Goal: Task Accomplishment & Management: Use online tool/utility

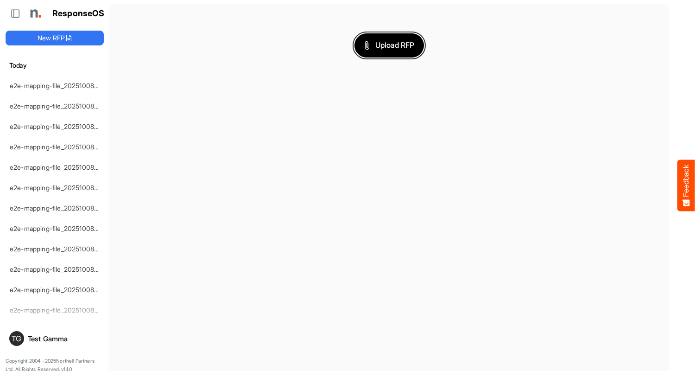
click at [389, 45] on span "Upload RFP" at bounding box center [389, 45] width 50 height 12
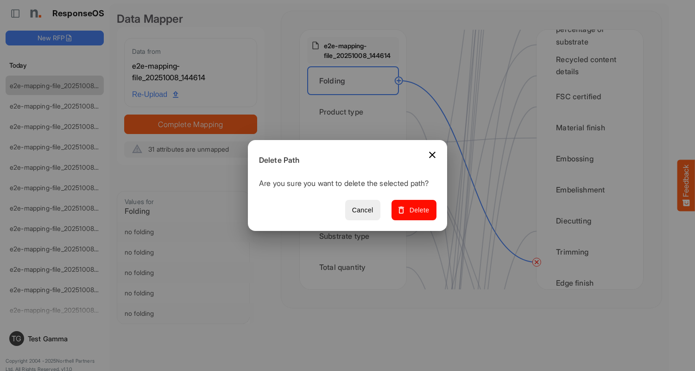
scroll to position [464, 0]
click at [417, 215] on span "Delete" at bounding box center [414, 210] width 31 height 12
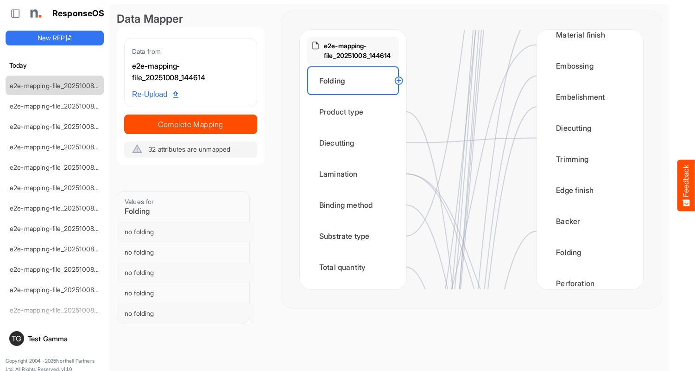
click at [356, 112] on div "Product type" at bounding box center [353, 111] width 92 height 29
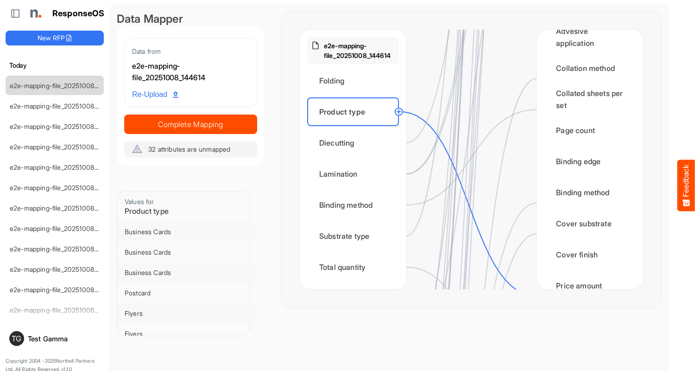
scroll to position [1112, 0]
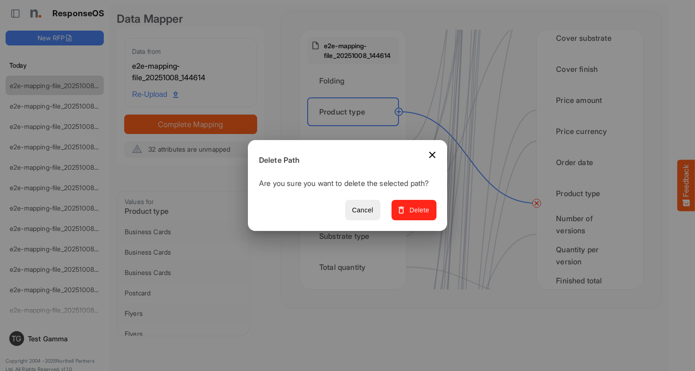
click at [417, 215] on span "Delete" at bounding box center [414, 210] width 31 height 12
click at [356, 143] on div "Diecutting" at bounding box center [353, 142] width 92 height 29
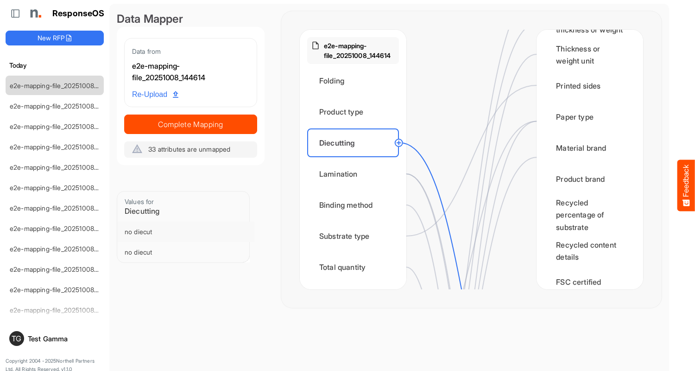
scroll to position [371, 0]
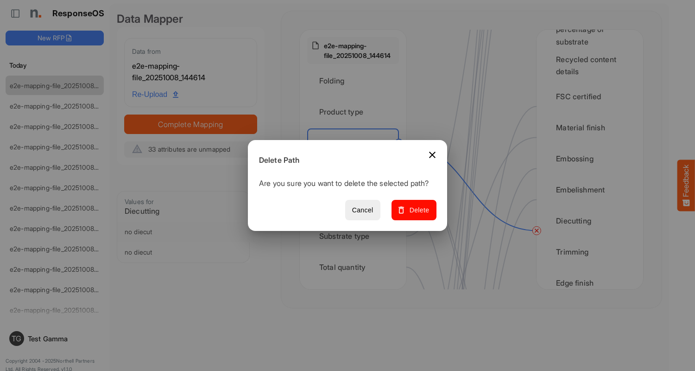
click at [417, 215] on span "Delete" at bounding box center [414, 210] width 31 height 12
click at [356, 174] on div "Lamination" at bounding box center [353, 173] width 92 height 29
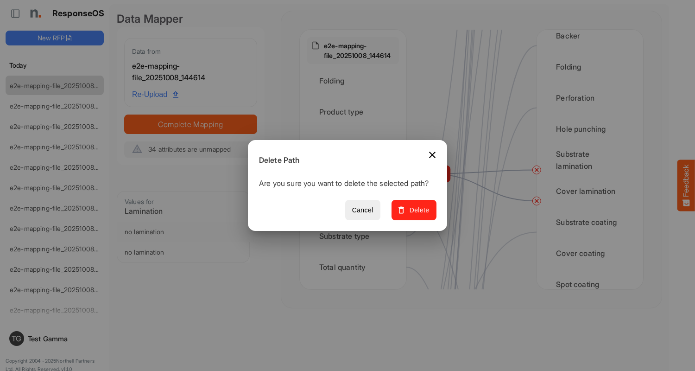
click at [417, 215] on span "Delete" at bounding box center [414, 210] width 31 height 12
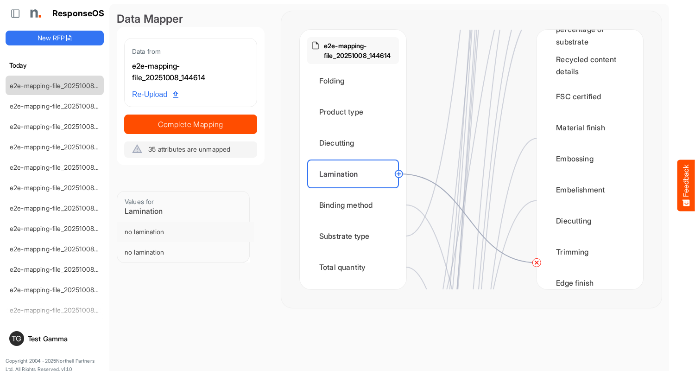
scroll to position [556, 0]
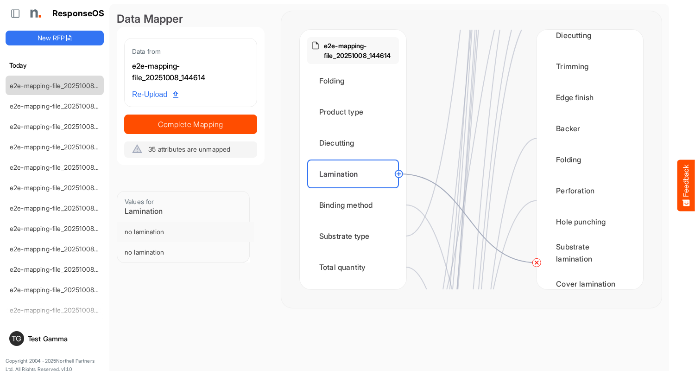
click at [537, 262] on circle at bounding box center [536, 262] width 11 height 11
click at [356, 205] on div "Binding method" at bounding box center [353, 204] width 92 height 29
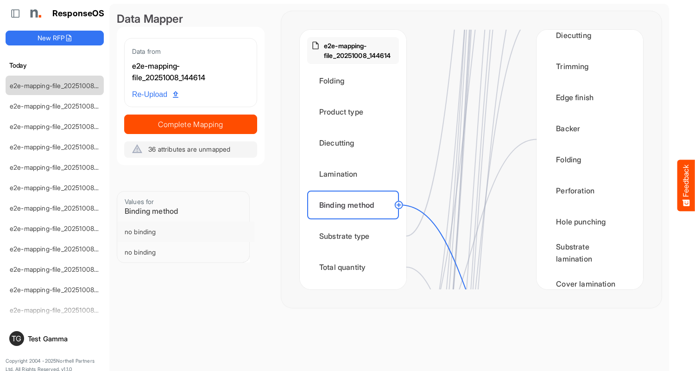
scroll to position [927, 0]
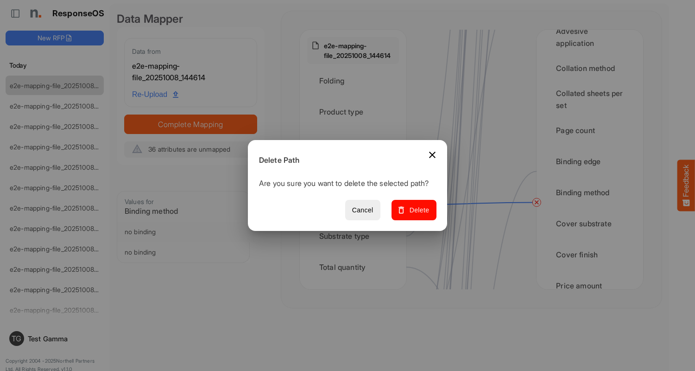
click at [417, 215] on span "Delete" at bounding box center [414, 210] width 31 height 12
click at [356, 236] on div "Substrate type" at bounding box center [353, 236] width 92 height 29
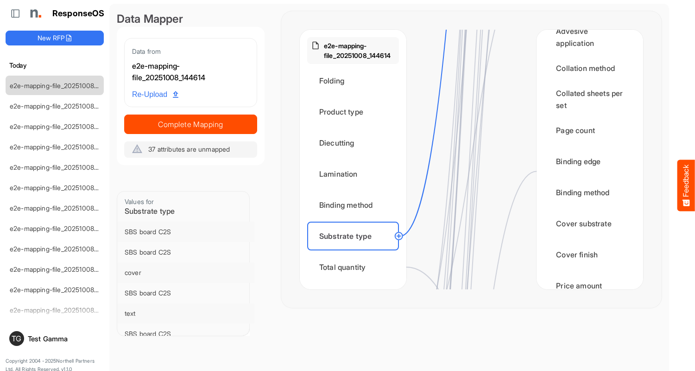
scroll to position [0, 0]
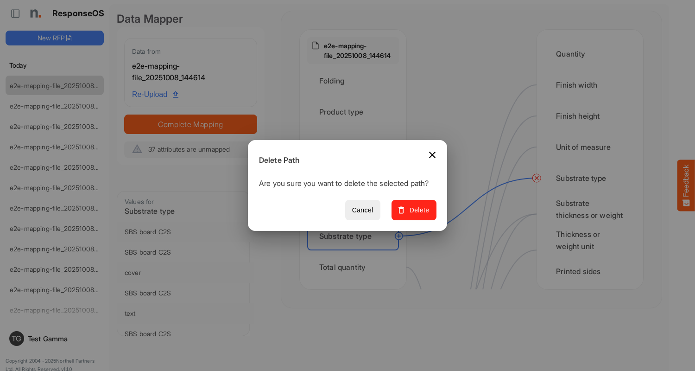
click at [417, 215] on span "Delete" at bounding box center [414, 210] width 31 height 12
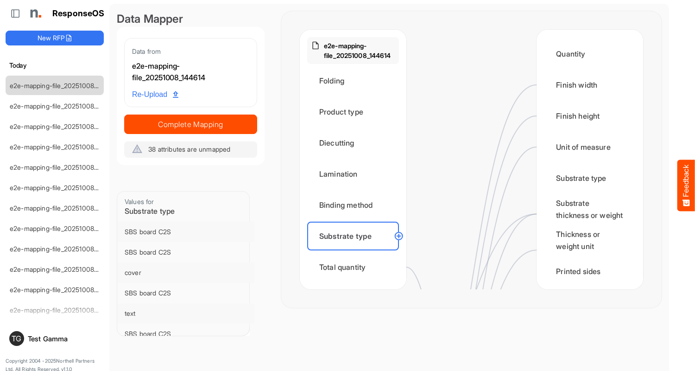
click at [356, 267] on div "Total quantity" at bounding box center [353, 267] width 92 height 29
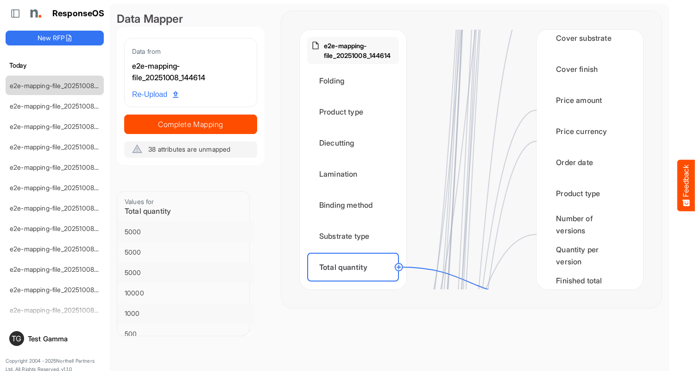
scroll to position [1205, 0]
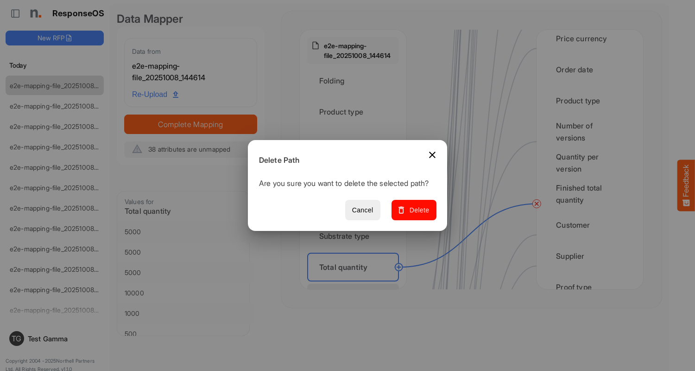
click at [417, 215] on span "Delete" at bounding box center [414, 210] width 31 height 12
click at [356, 284] on div "Flat size width" at bounding box center [353, 298] width 92 height 29
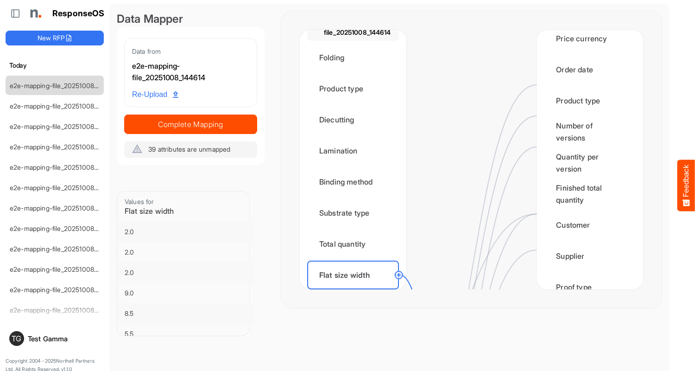
scroll to position [0, 0]
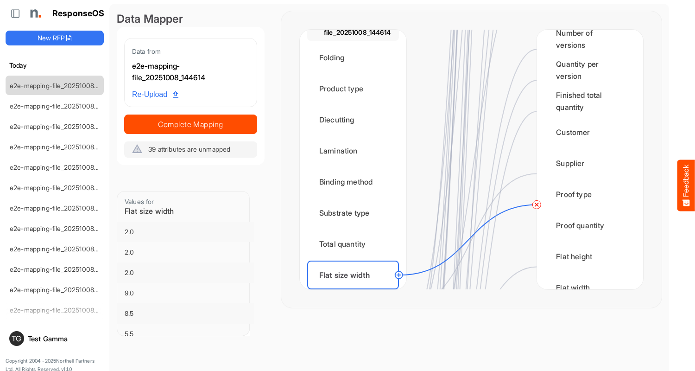
click at [537, 204] on circle at bounding box center [536, 204] width 11 height 11
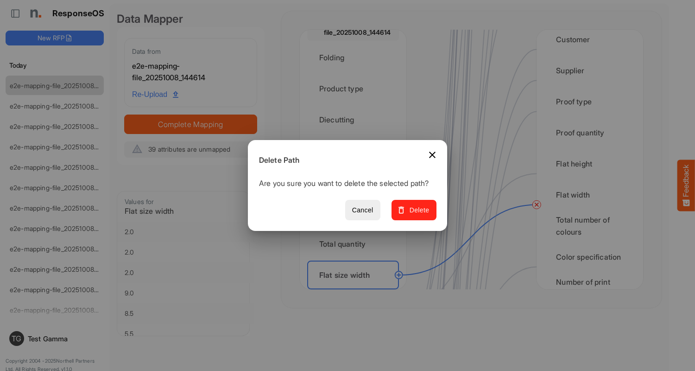
click at [417, 215] on span "Delete" at bounding box center [414, 210] width 31 height 12
click at [356, 292] on div "Flat size height" at bounding box center [353, 306] width 92 height 29
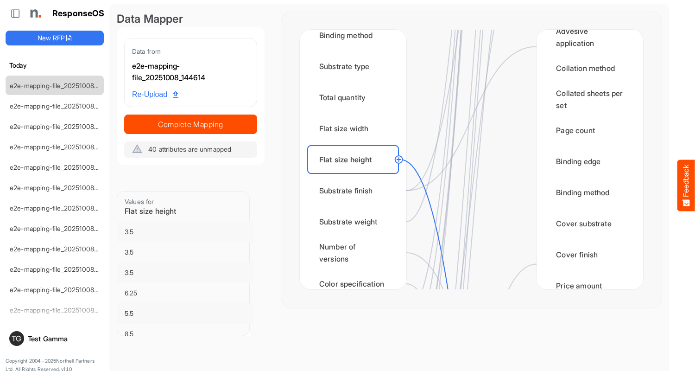
scroll to position [1298, 0]
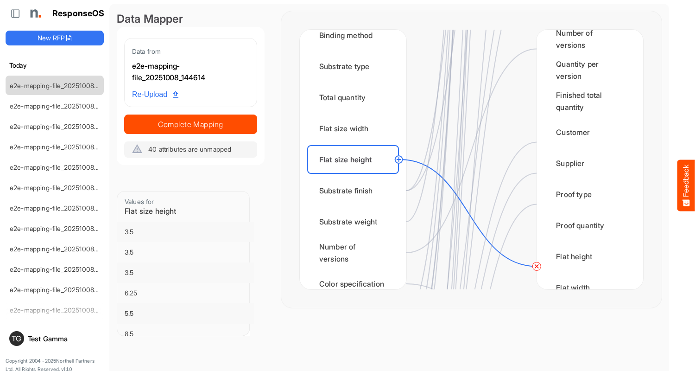
click at [537, 266] on circle at bounding box center [536, 265] width 11 height 11
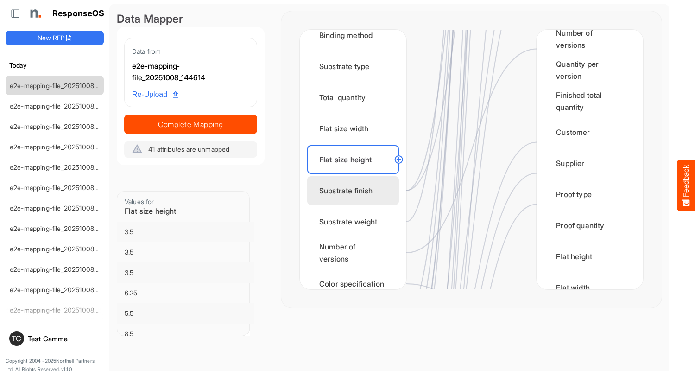
click at [356, 190] on div "Substrate finish" at bounding box center [353, 190] width 92 height 29
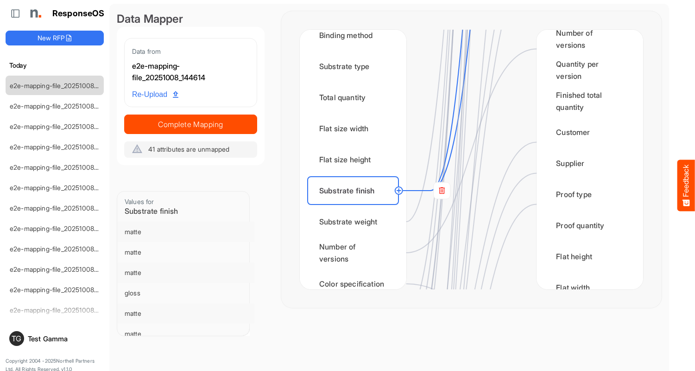
scroll to position [0, 0]
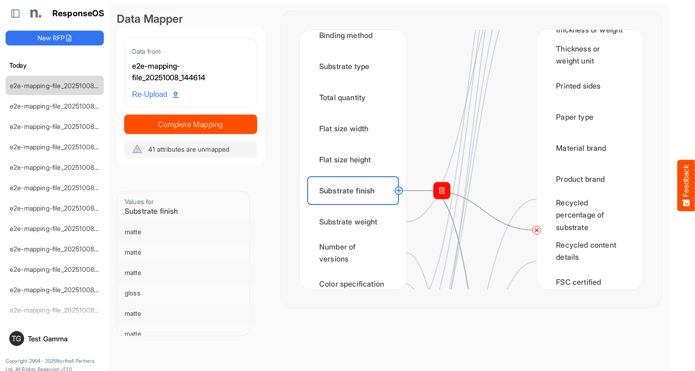
click at [537, 230] on circle at bounding box center [536, 229] width 11 height 11
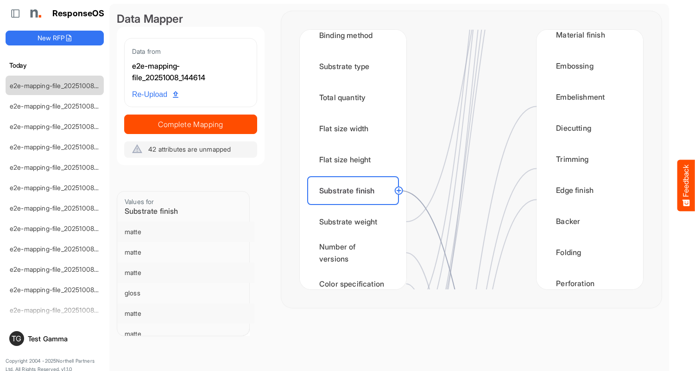
scroll to position [649, 0]
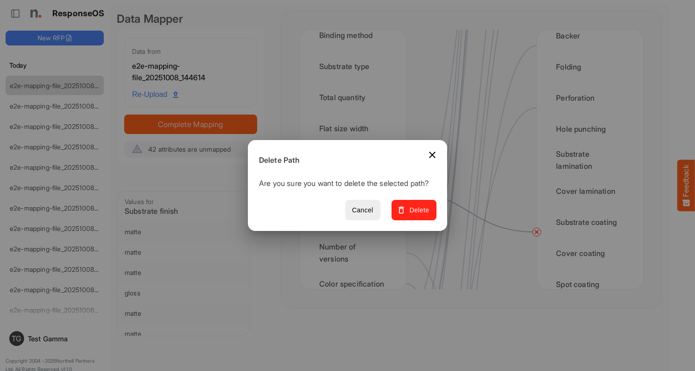
click at [417, 215] on span "Delete" at bounding box center [414, 210] width 31 height 12
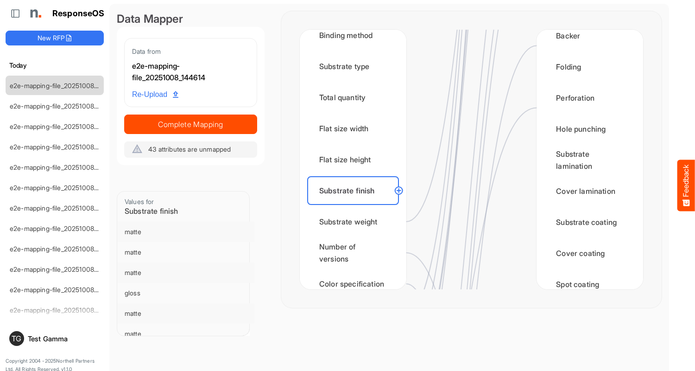
click at [356, 222] on div "Substrate weight" at bounding box center [353, 221] width 92 height 29
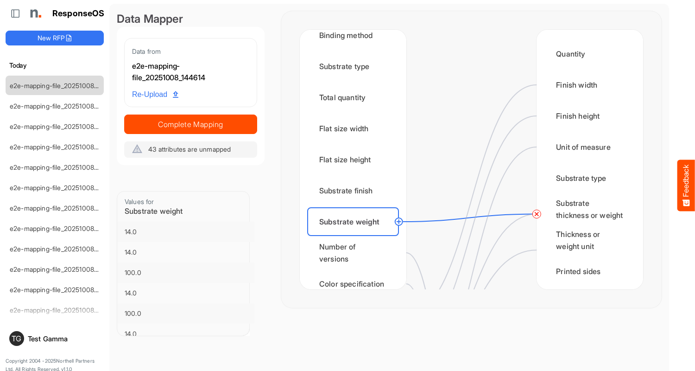
click at [537, 214] on circle at bounding box center [536, 214] width 11 height 11
click at [356, 253] on div "Number of versions" at bounding box center [353, 252] width 92 height 29
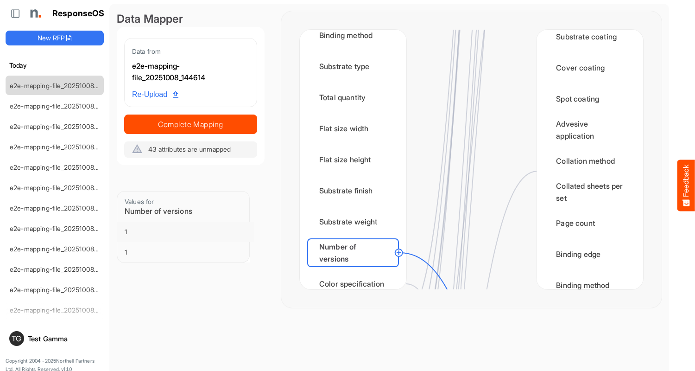
scroll to position [1112, 0]
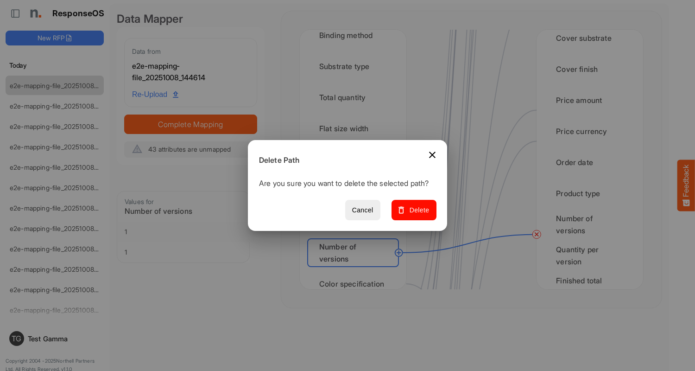
click at [417, 215] on span "Delete" at bounding box center [414, 210] width 31 height 12
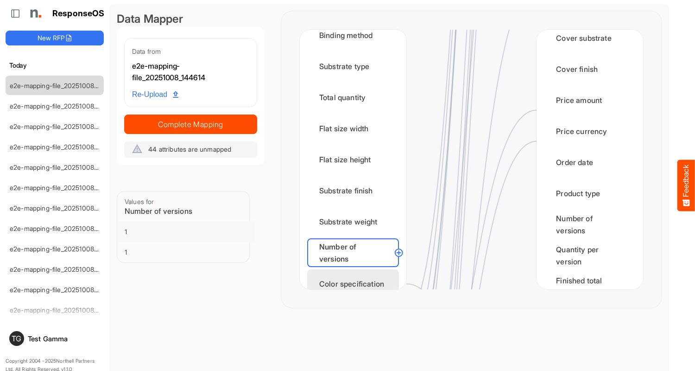
click at [356, 275] on div "Color specification" at bounding box center [353, 283] width 92 height 29
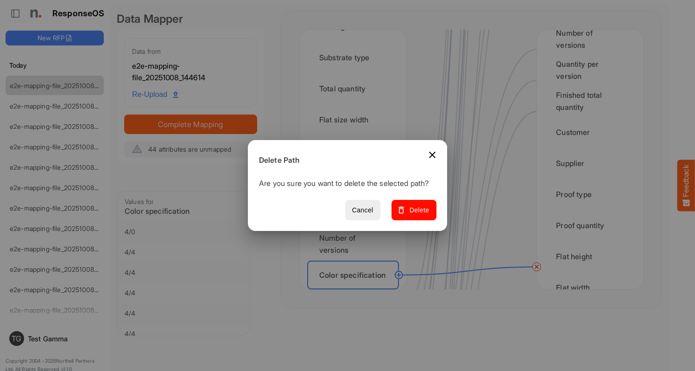
scroll to position [1391, 0]
click at [417, 215] on span "Delete" at bounding box center [414, 210] width 31 height 12
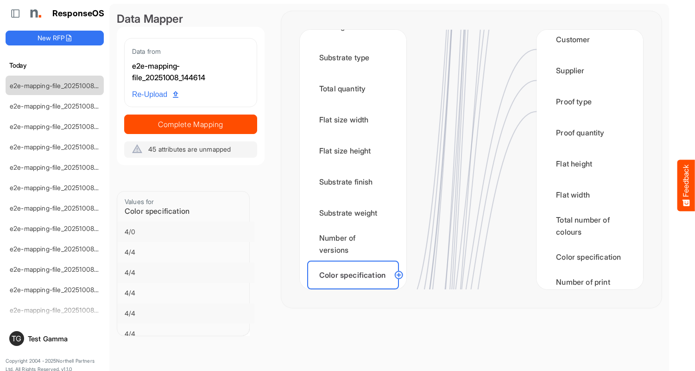
click at [356, 292] on div "Finished size width" at bounding box center [353, 306] width 92 height 29
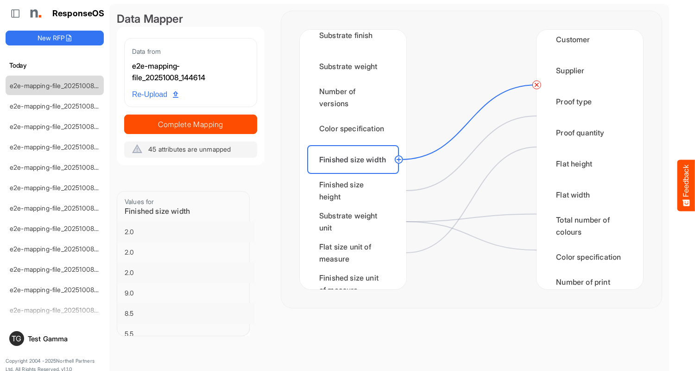
scroll to position [0, 0]
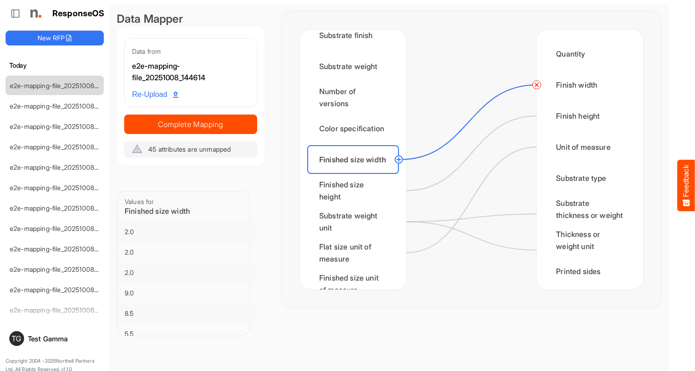
click at [537, 85] on circle at bounding box center [536, 84] width 11 height 11
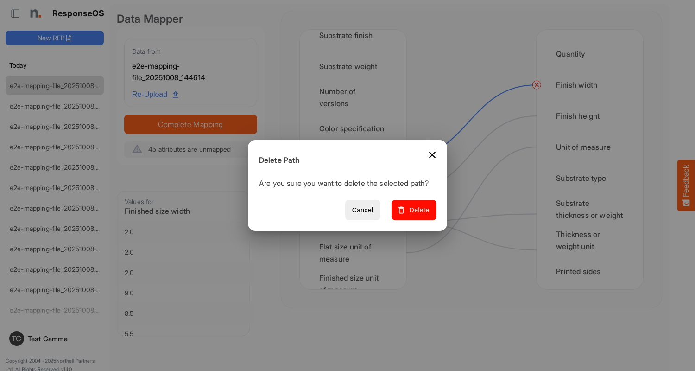
click at [417, 215] on span "Delete" at bounding box center [414, 210] width 31 height 12
click at [356, 190] on div "Finished size height" at bounding box center [353, 190] width 92 height 29
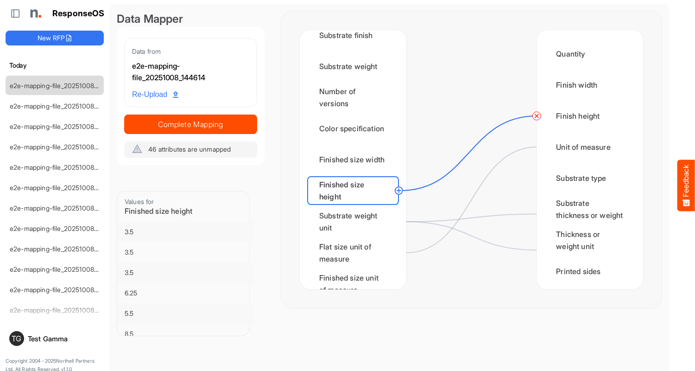
click at [537, 116] on circle at bounding box center [536, 115] width 11 height 11
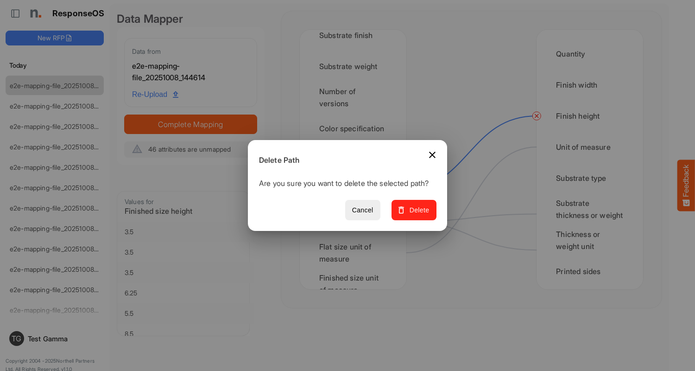
click at [417, 215] on span "Delete" at bounding box center [414, 210] width 31 height 12
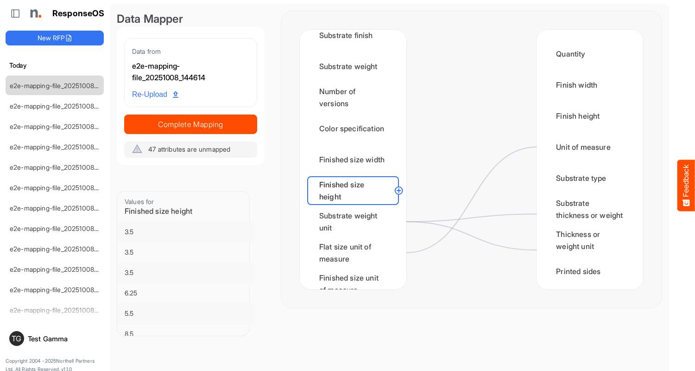
click at [356, 222] on div "Substrate weight unit" at bounding box center [353, 221] width 92 height 29
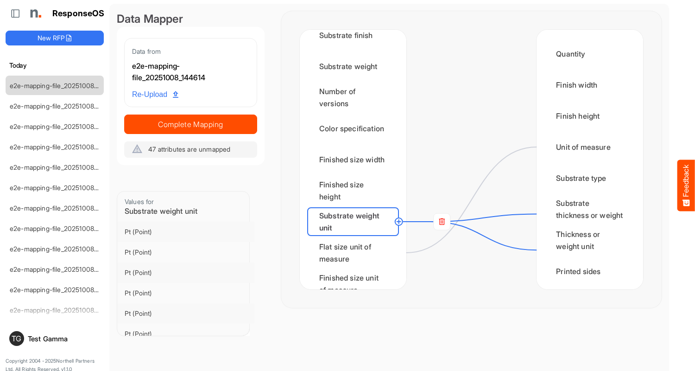
click at [442, 222] on rect at bounding box center [442, 221] width 17 height 17
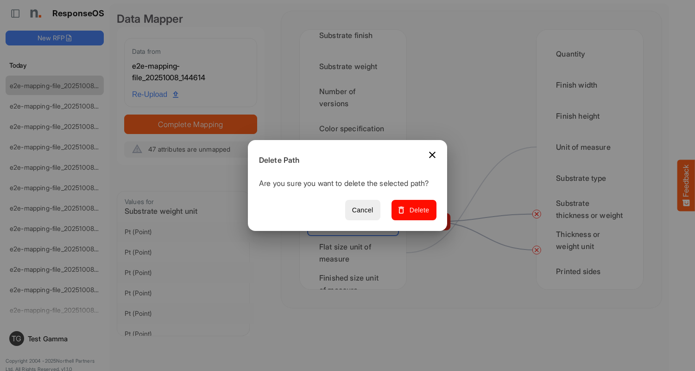
click at [417, 215] on span "Delete" at bounding box center [414, 210] width 31 height 12
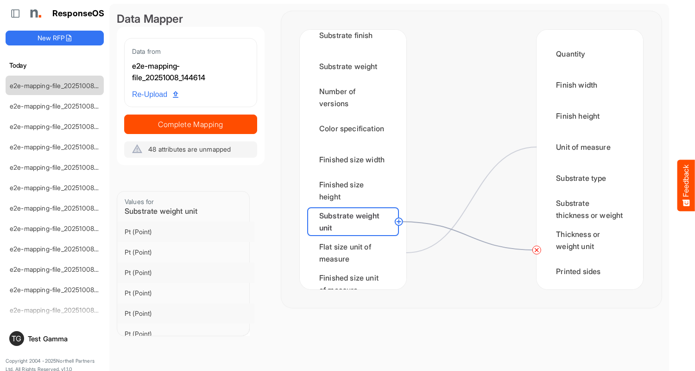
click at [537, 250] on circle at bounding box center [536, 249] width 11 height 11
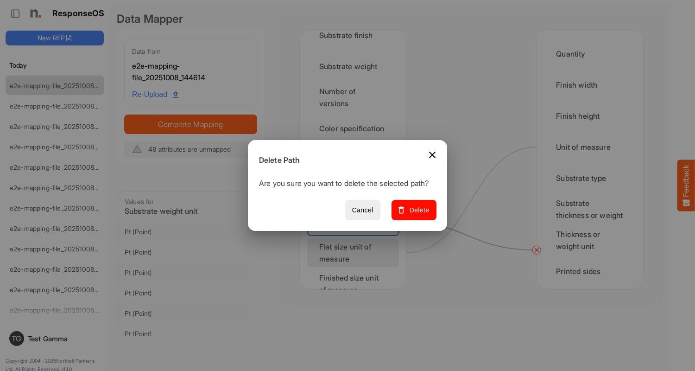
click at [417, 215] on span "Delete" at bounding box center [414, 210] width 31 height 12
click at [356, 253] on div "Flat size unit of measure" at bounding box center [353, 252] width 92 height 29
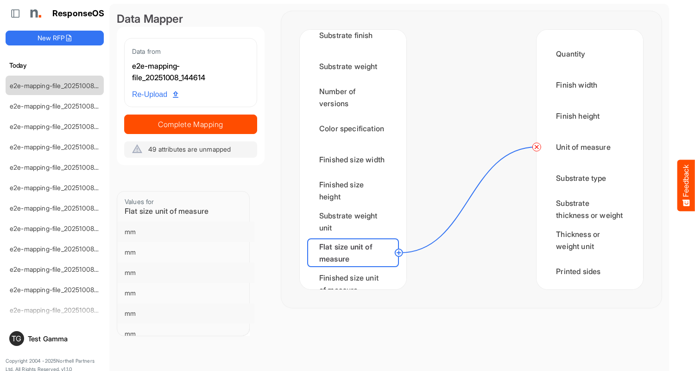
click at [537, 147] on circle at bounding box center [536, 146] width 11 height 11
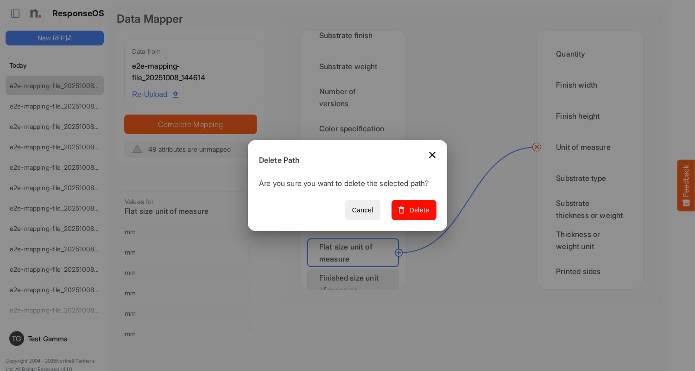
click at [417, 215] on span "Delete" at bounding box center [414, 210] width 31 height 12
click at [356, 275] on div "Finished size unit of measure" at bounding box center [353, 283] width 92 height 29
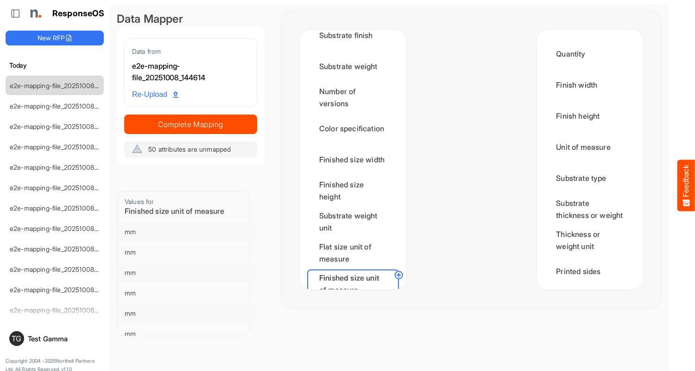
click at [356, 300] on div "Min CPP" at bounding box center [353, 314] width 92 height 29
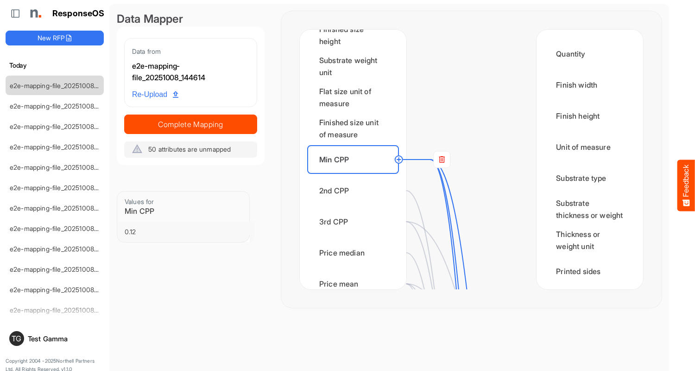
click at [442, 159] on rect at bounding box center [442, 159] width 17 height 17
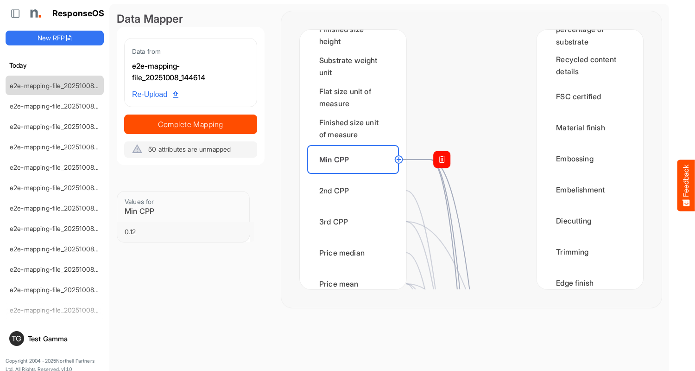
scroll to position [0, 0]
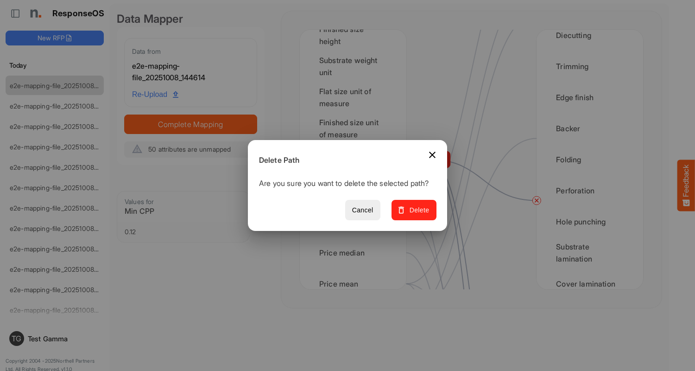
click at [417, 215] on span "Delete" at bounding box center [414, 210] width 31 height 12
click at [356, 190] on div "2nd CPP" at bounding box center [353, 190] width 92 height 29
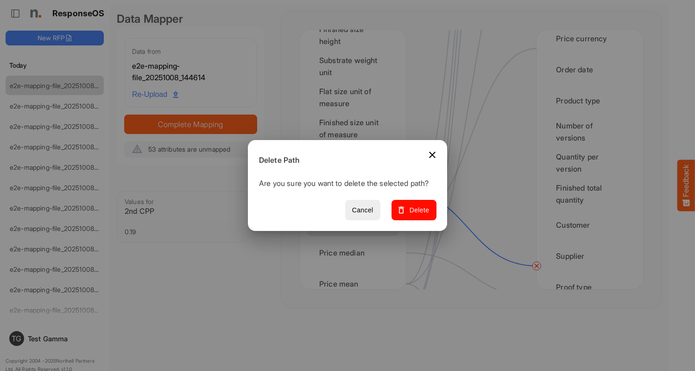
click at [417, 215] on span "Delete" at bounding box center [414, 210] width 31 height 12
click at [356, 222] on div "3rd CPP" at bounding box center [353, 221] width 92 height 29
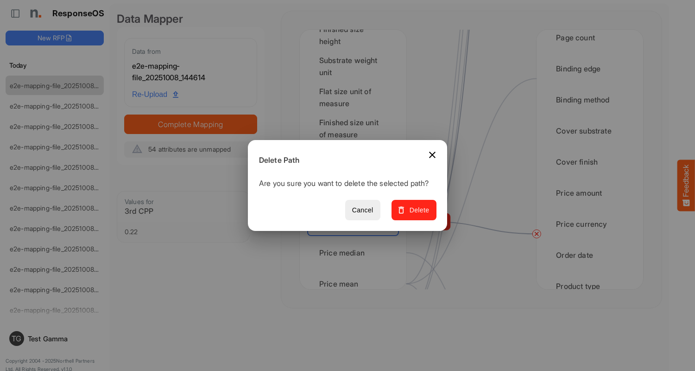
click at [417, 215] on span "Delete" at bounding box center [414, 210] width 31 height 12
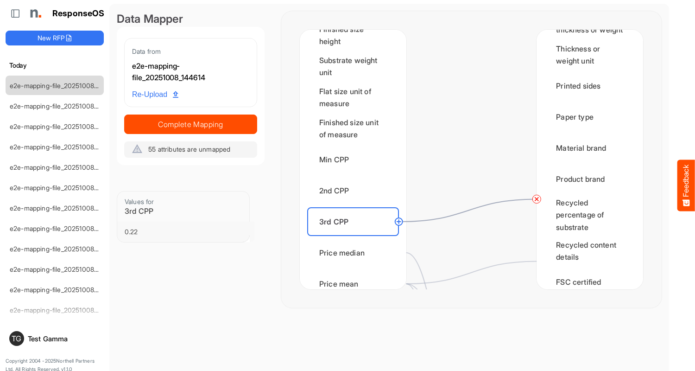
click at [537, 199] on circle at bounding box center [536, 198] width 11 height 11
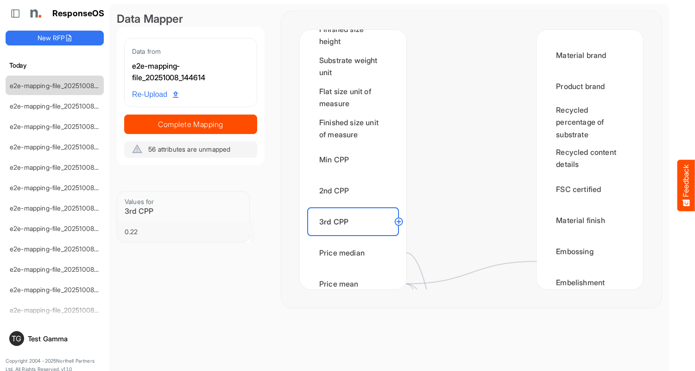
click at [356, 253] on div "Price median" at bounding box center [353, 252] width 92 height 29
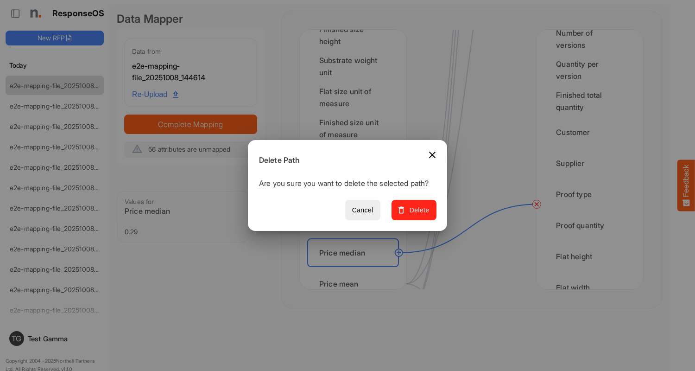
click at [417, 215] on span "Delete" at bounding box center [414, 210] width 31 height 12
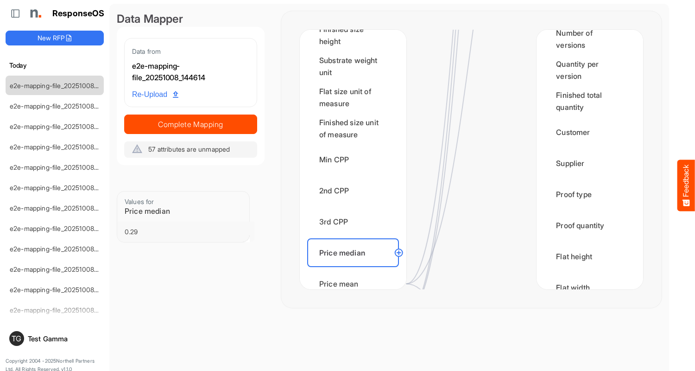
click at [356, 275] on div "Price mean" at bounding box center [353, 283] width 92 height 29
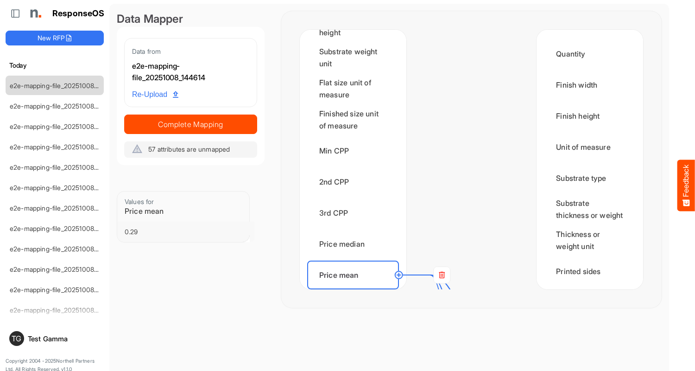
click at [442, 275] on rect at bounding box center [442, 275] width 17 height 17
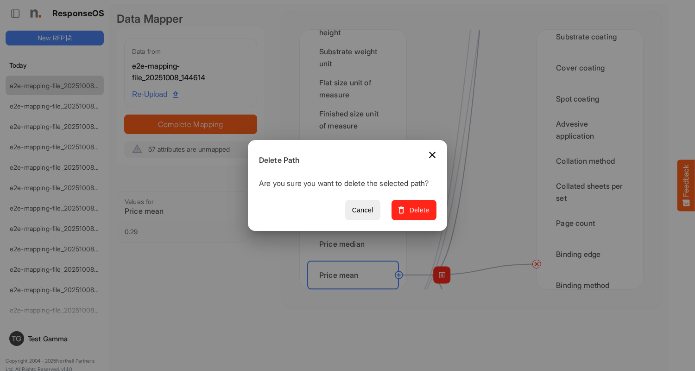
click at [417, 215] on span "Delete" at bounding box center [414, 210] width 31 height 12
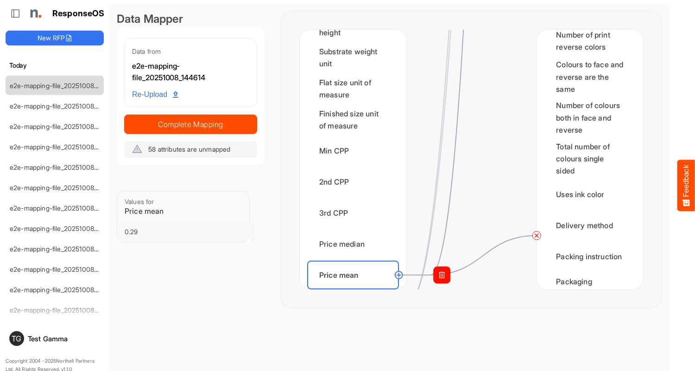
click at [537, 235] on circle at bounding box center [536, 235] width 11 height 11
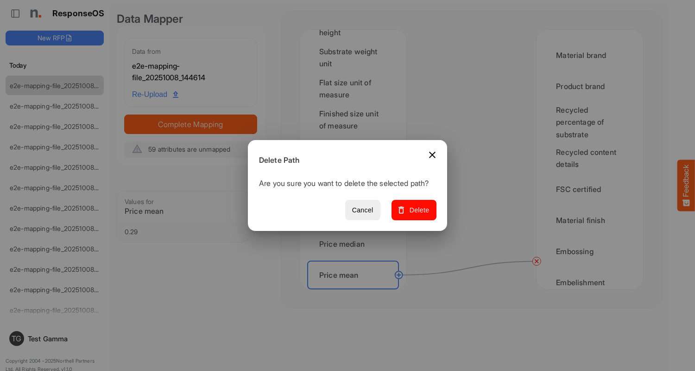
click at [417, 215] on span "Delete" at bounding box center [414, 210] width 31 height 12
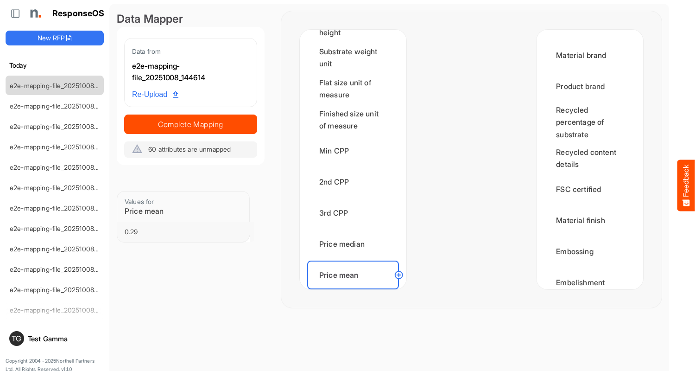
click at [356, 292] on div "Order count" at bounding box center [353, 306] width 92 height 29
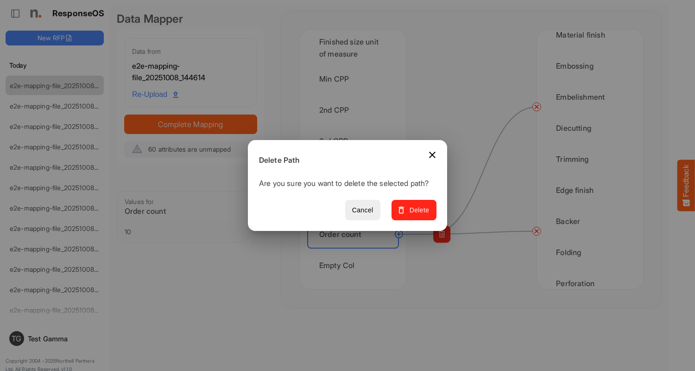
click at [417, 215] on span "Delete" at bounding box center [414, 210] width 31 height 12
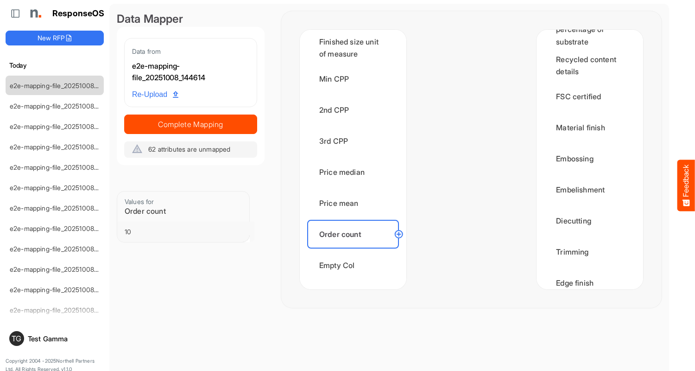
click at [356, 265] on div "Empty Col" at bounding box center [353, 265] width 92 height 29
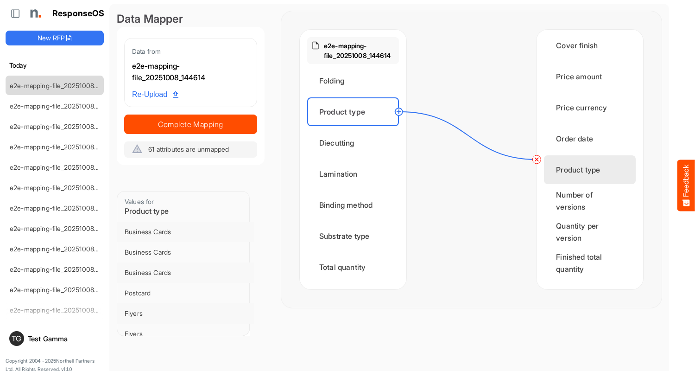
click at [399, 112] on circle at bounding box center [399, 111] width 11 height 11
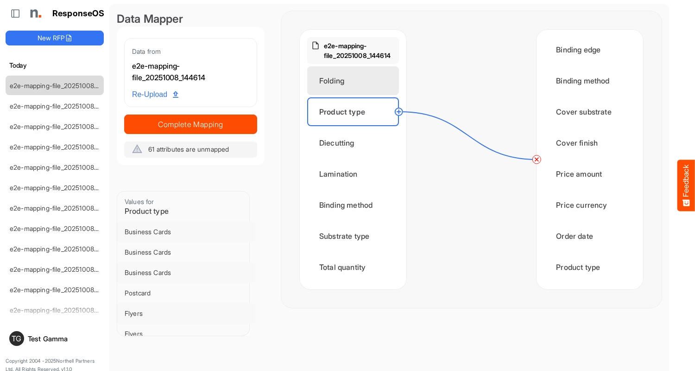
click at [587, 33] on div "Page count" at bounding box center [590, 18] width 92 height 29
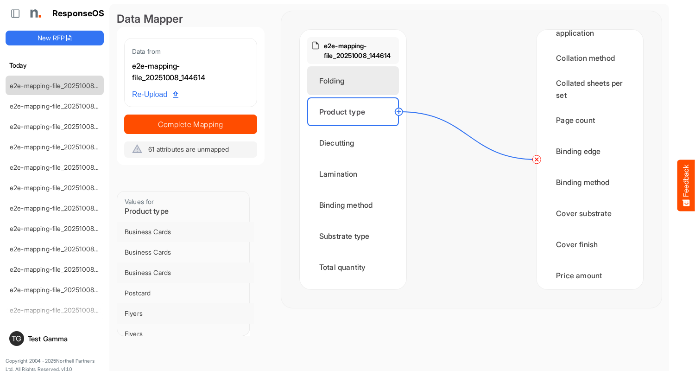
click at [356, 81] on div "Folding" at bounding box center [353, 80] width 92 height 29
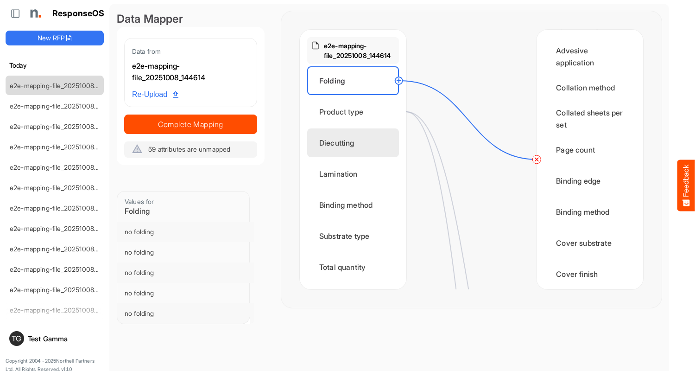
click at [356, 143] on div "Diecutting" at bounding box center [353, 142] width 92 height 29
click at [587, 40] on div "Diecutting" at bounding box center [590, 25] width 92 height 29
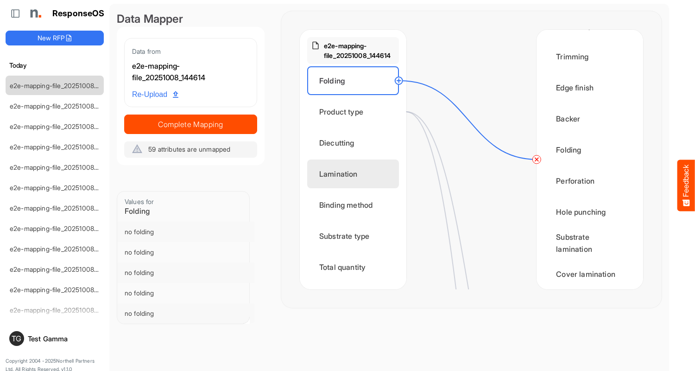
click at [356, 174] on div "Lamination" at bounding box center [353, 173] width 92 height 29
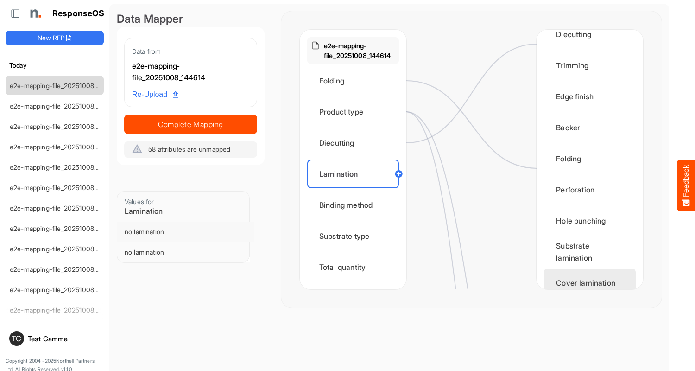
click at [587, 261] on div "Substrate lamination" at bounding box center [590, 251] width 92 height 29
click at [399, 174] on circle at bounding box center [399, 173] width 11 height 11
click at [587, 274] on div "Cover lamination" at bounding box center [590, 282] width 92 height 29
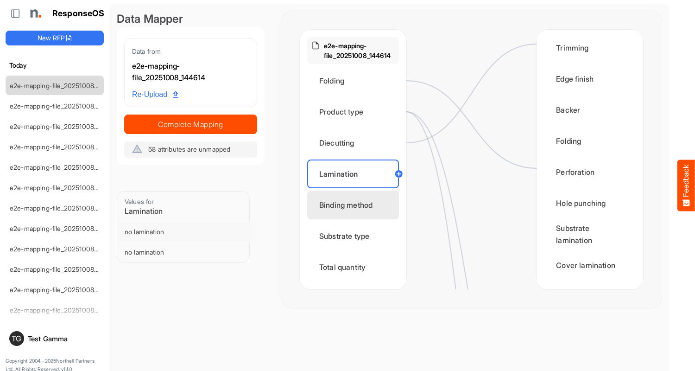
click at [356, 205] on div "Binding method" at bounding box center [353, 204] width 92 height 29
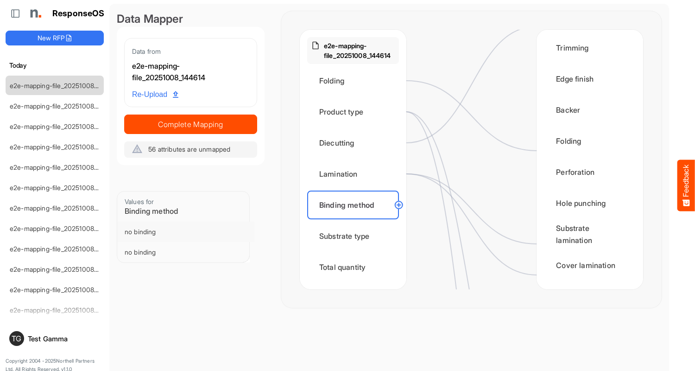
click at [399, 205] on circle at bounding box center [399, 204] width 11 height 11
click at [356, 236] on div "Substrate type" at bounding box center [353, 236] width 92 height 29
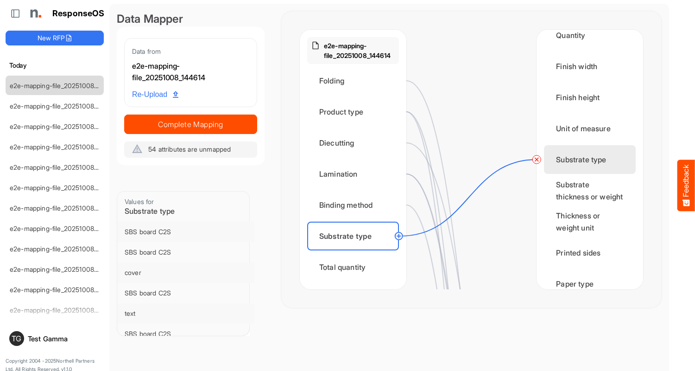
click at [356, 267] on div "Total quantity" at bounding box center [353, 267] width 92 height 29
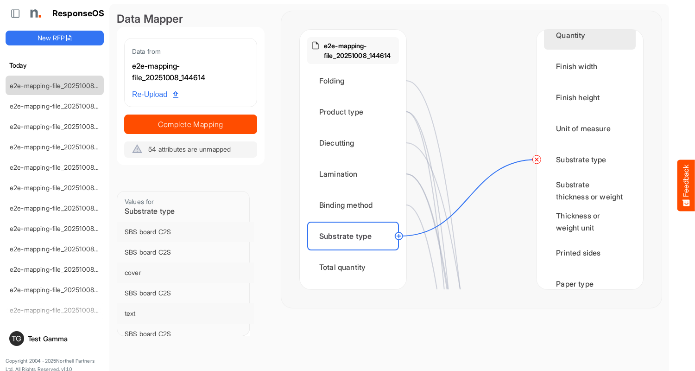
click at [587, 44] on div "Quantity" at bounding box center [590, 35] width 92 height 29
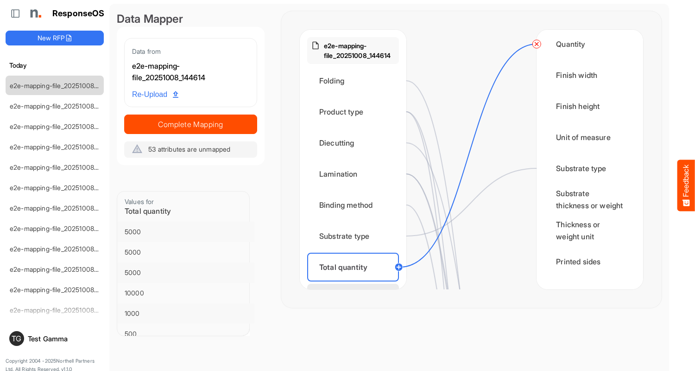
click at [356, 284] on div "Flat size width" at bounding box center [353, 298] width 92 height 29
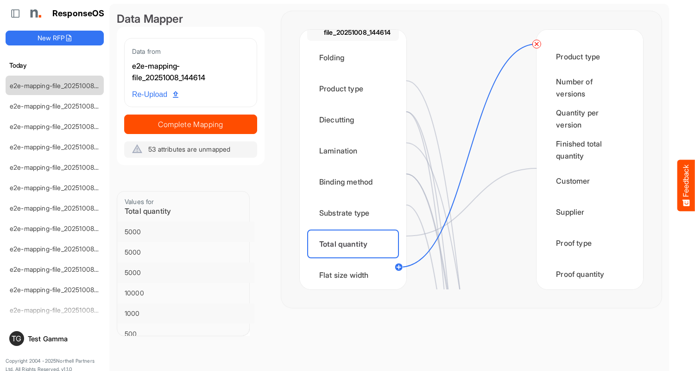
click at [587, 322] on div "Flat width" at bounding box center [590, 336] width 92 height 29
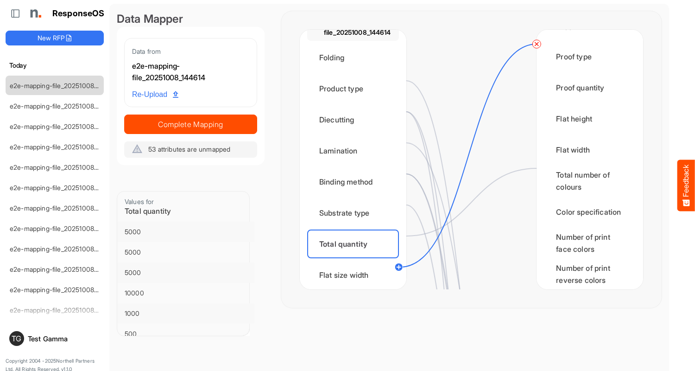
click at [356, 292] on div "Flat size height" at bounding box center [353, 306] width 92 height 29
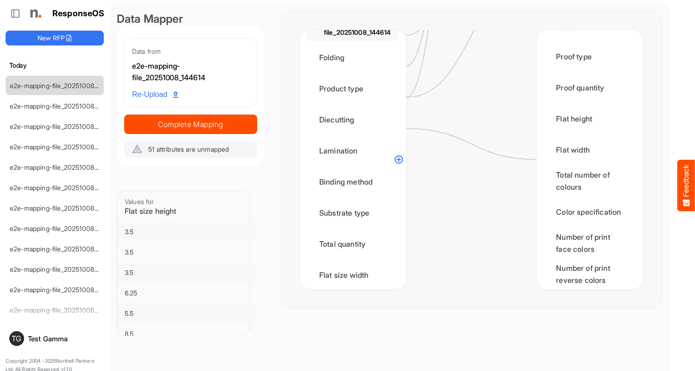
click at [399, 159] on circle at bounding box center [399, 159] width 11 height 11
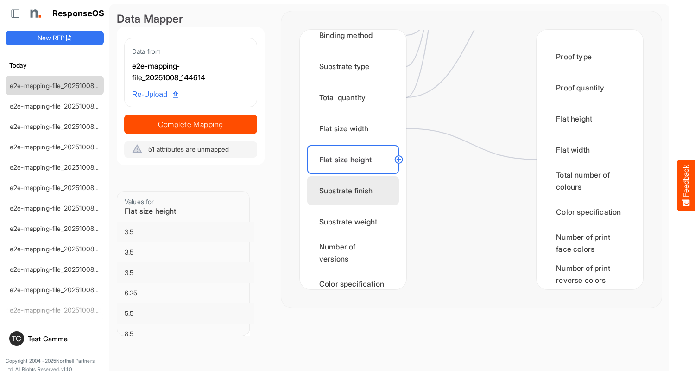
click at [587, 128] on div "Flat height" at bounding box center [590, 118] width 92 height 29
click at [356, 190] on div "Substrate finish" at bounding box center [353, 190] width 92 height 29
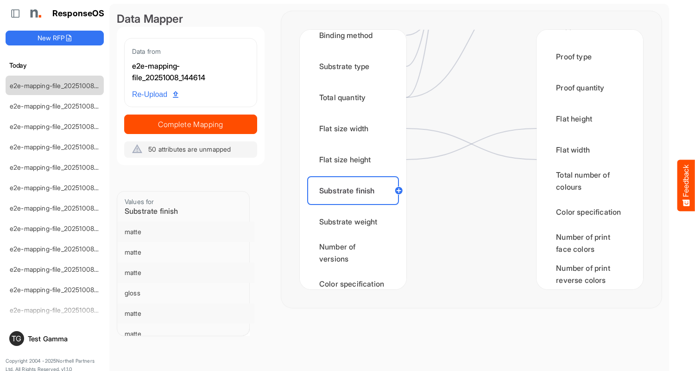
click at [356, 222] on div "Substrate weight" at bounding box center [353, 221] width 92 height 29
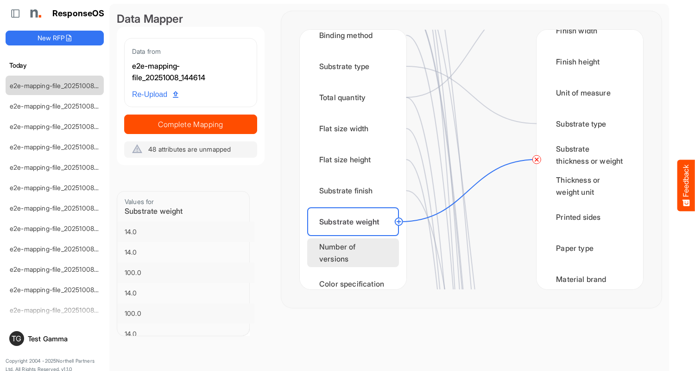
click at [356, 253] on div "Number of versions" at bounding box center [353, 252] width 92 height 29
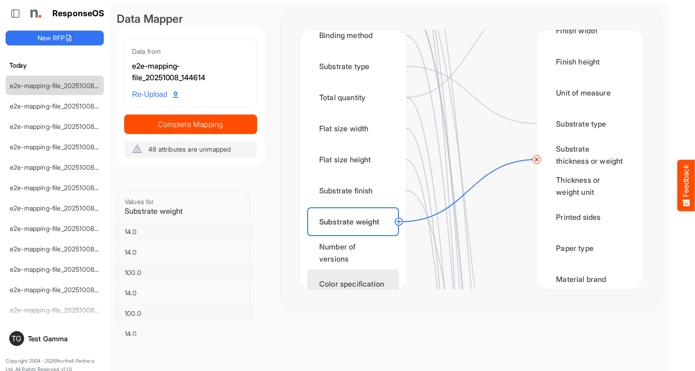
click at [356, 275] on div "Color specification" at bounding box center [353, 283] width 92 height 29
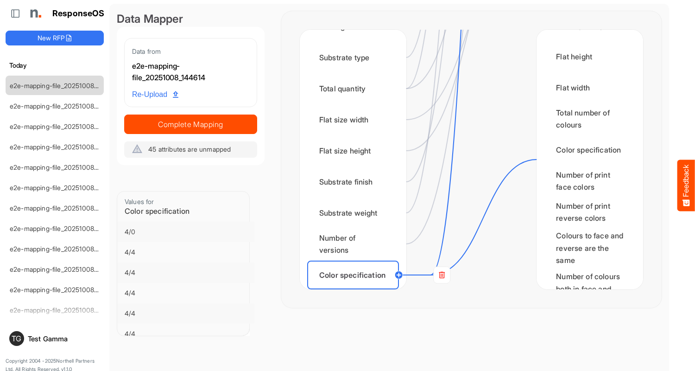
click at [356, 292] on div "Finished size width" at bounding box center [353, 306] width 92 height 29
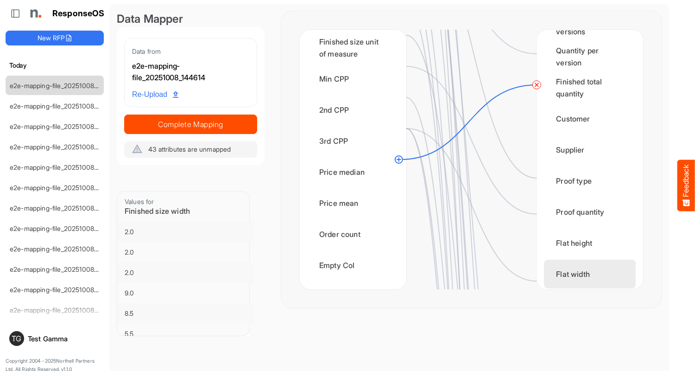
click at [587, 274] on div "Flat width" at bounding box center [590, 274] width 92 height 29
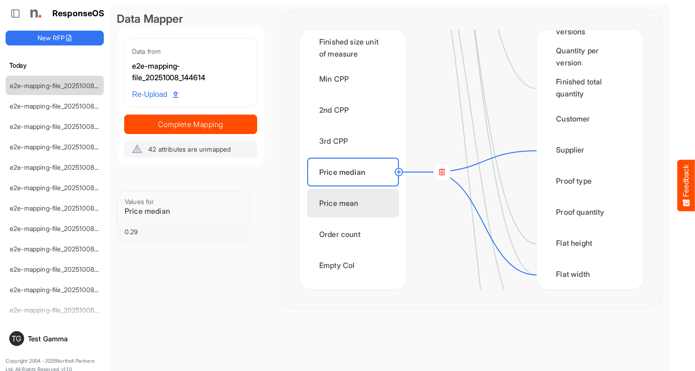
click at [356, 203] on div "Price mean" at bounding box center [353, 203] width 92 height 29
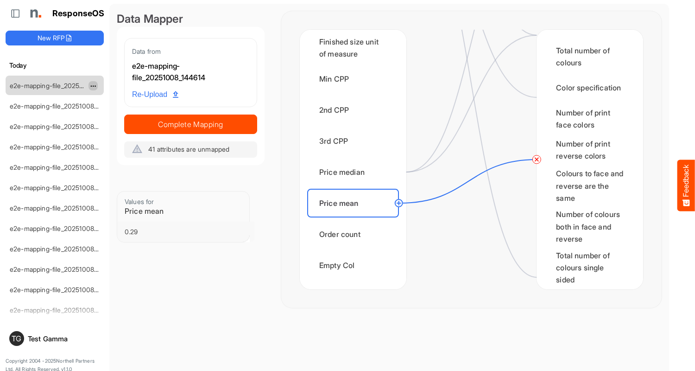
click at [93, 85] on span "dropdownbutton" at bounding box center [92, 86] width 5 height 6
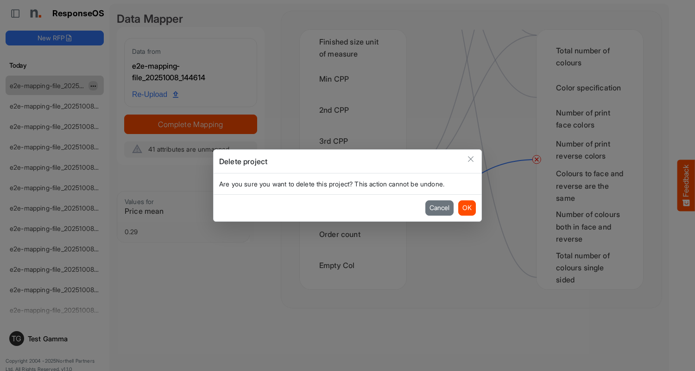
click at [467, 208] on button "OK" at bounding box center [467, 207] width 18 height 15
